Goal: Task Accomplishment & Management: Manage account settings

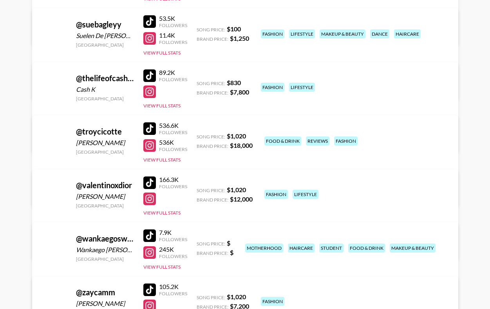
scroll to position [1668, 0]
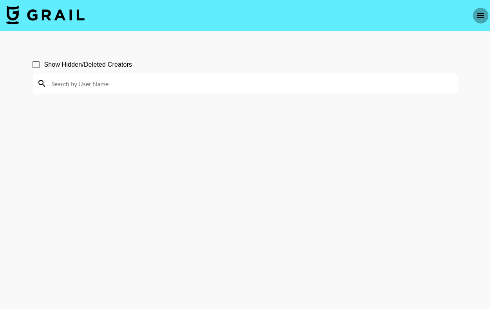
click at [482, 18] on icon "open drawer" at bounding box center [480, 15] width 9 height 9
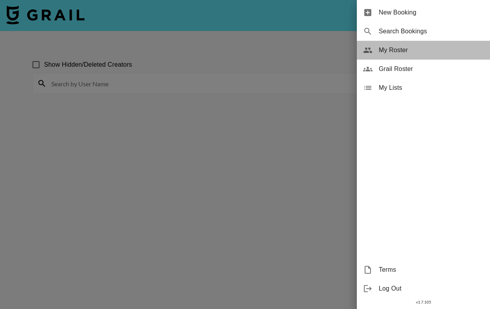
click at [434, 48] on span "My Roster" at bounding box center [431, 49] width 105 height 9
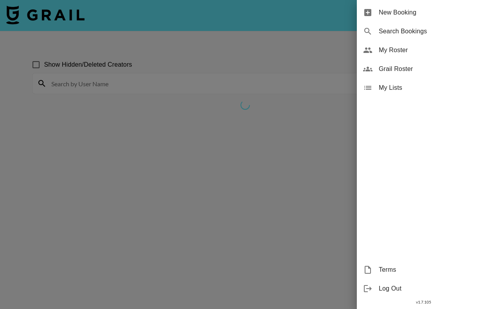
click at [433, 49] on span "My Roster" at bounding box center [431, 49] width 105 height 9
click at [253, 144] on div at bounding box center [245, 154] width 490 height 309
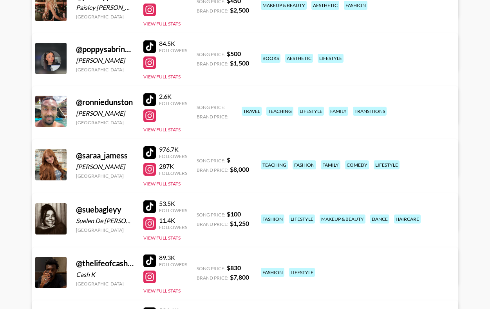
scroll to position [1419, 0]
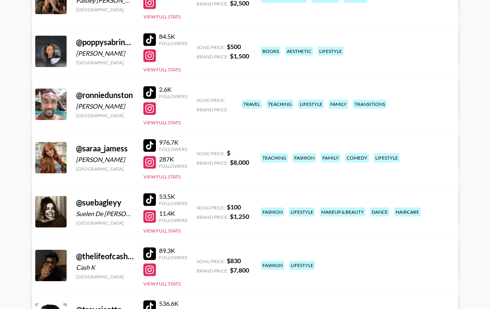
click at [248, 206] on link "View/Edit Details" at bounding box center [147, 210] width 202 height 8
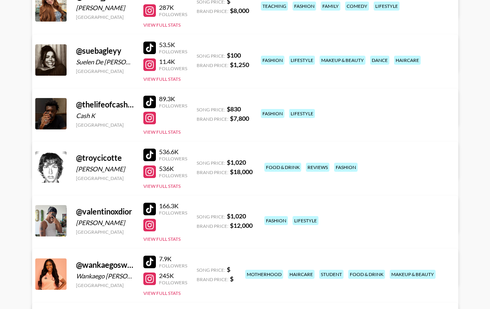
scroll to position [1668, 0]
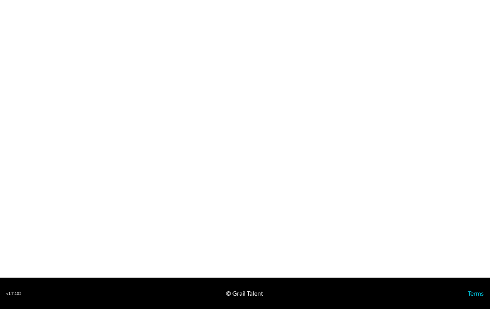
select select "USD"
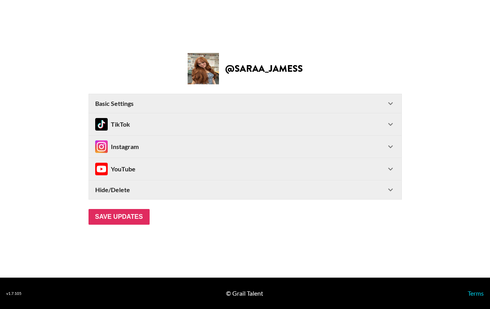
click at [217, 102] on div "Basic Settings" at bounding box center [240, 104] width 291 height 8
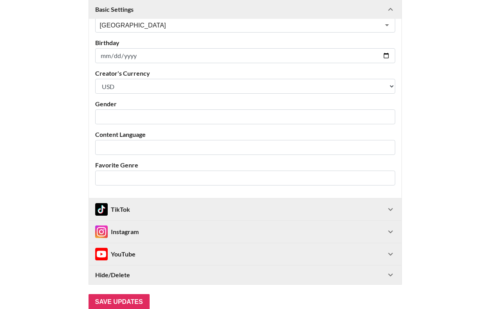
scroll to position [188, 0]
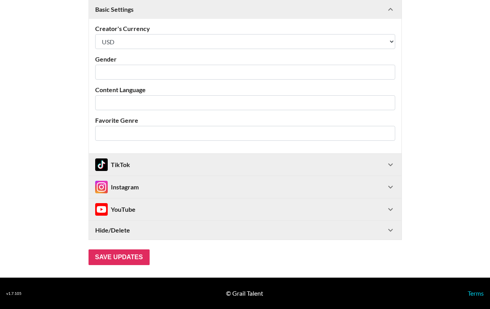
click at [354, 170] on div "TikTok" at bounding box center [240, 164] width 291 height 13
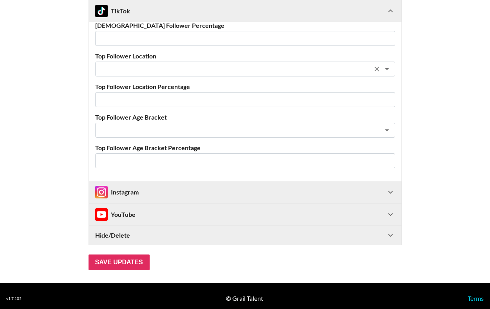
scroll to position [553, 0]
